Goal: Task Accomplishment & Management: Complete application form

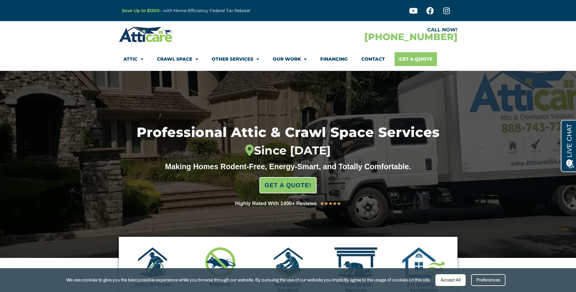
click at [416, 60] on link "Get A Quote" at bounding box center [415, 59] width 42 height 14
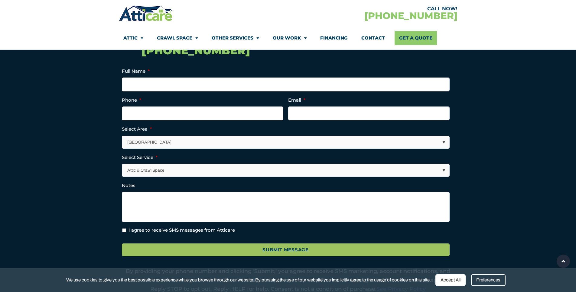
scroll to position [151, 0]
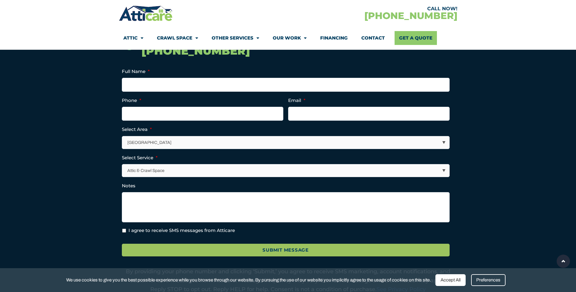
click at [218, 144] on select "Los Angeles Area San Francisco Bay Area New Jersey / New York Area Other Areas" at bounding box center [285, 143] width 327 height 12
select select "[GEOGRAPHIC_DATA]"
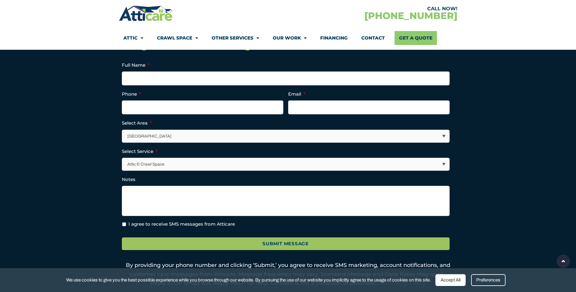
scroll to position [151, 0]
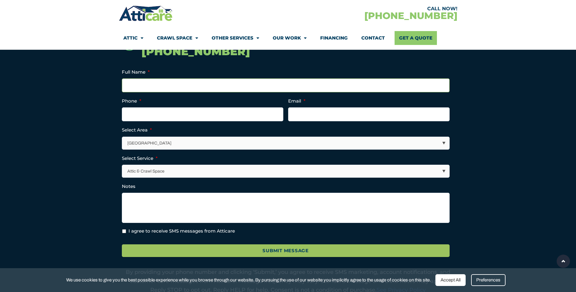
click at [208, 81] on input "Full Name *" at bounding box center [286, 86] width 328 height 14
type input "Rohit Trivedi"
type input "(313) 515-9278"
click at [331, 115] on input "Email *" at bounding box center [368, 115] width 161 height 14
type input "ramniklalpramila@gmail.com"
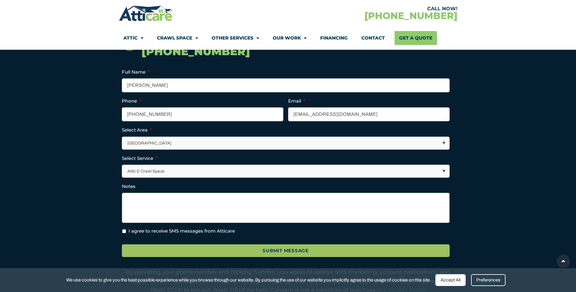
click at [228, 209] on textarea "Notes" at bounding box center [286, 208] width 328 height 30
click at [125, 233] on input "I agree to receive SMS messages from Atticare" at bounding box center [124, 232] width 4 height 4
click at [122, 231] on input "I agree to receive SMS messages from Atticare" at bounding box center [124, 232] width 4 height 4
checkbox input "false"
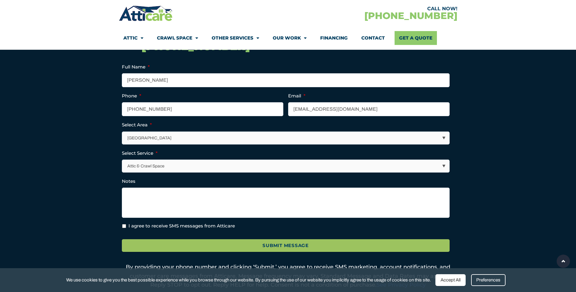
scroll to position [157, 0]
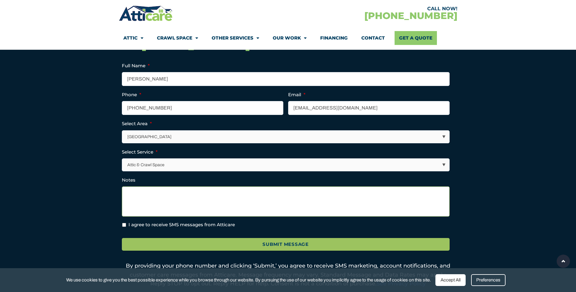
click at [241, 210] on textarea "Notes" at bounding box center [286, 202] width 328 height 30
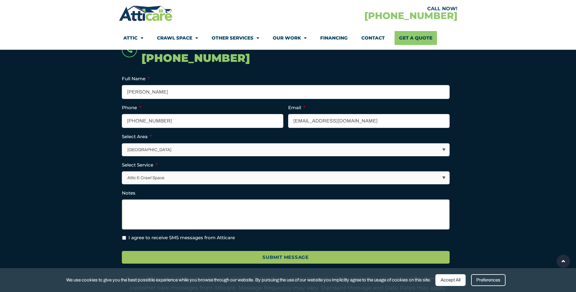
scroll to position [141, 0]
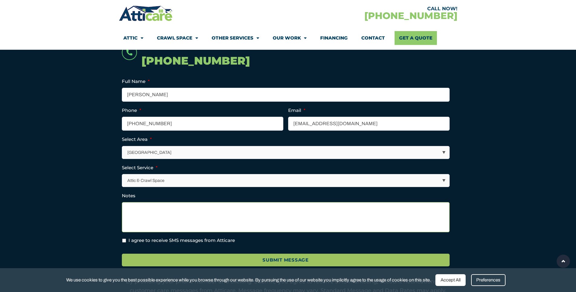
click at [276, 211] on textarea "Notes" at bounding box center [286, 217] width 328 height 30
type textarea "Need quote to clean attic space and change insulation"
click at [270, 267] on div "Submit Message" at bounding box center [288, 259] width 332 height 21
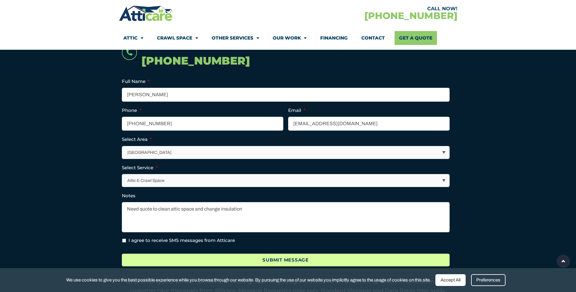
click at [270, 261] on input "Submit Message" at bounding box center [286, 260] width 328 height 13
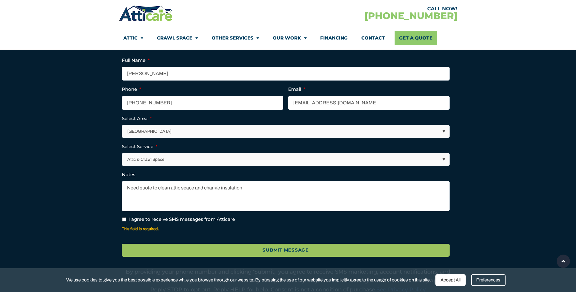
scroll to position [188, 0]
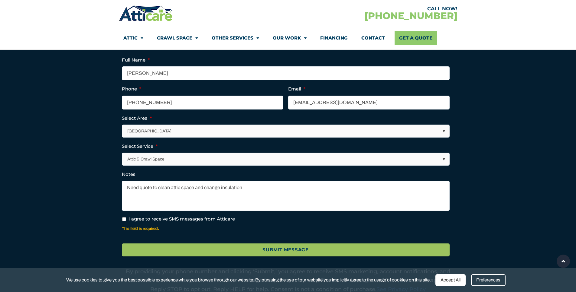
click at [123, 220] on input "I agree to receive SMS messages from Atticare" at bounding box center [124, 220] width 4 height 4
checkbox input "true"
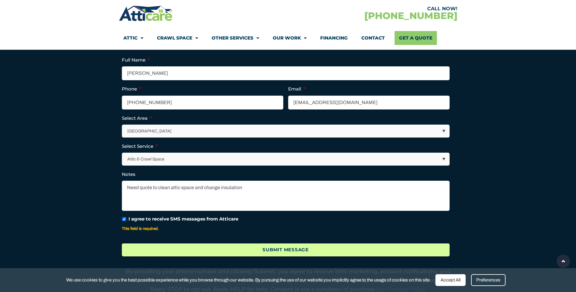
click at [225, 255] on input "Submit Message" at bounding box center [286, 250] width 328 height 13
